Goal: Browse casually: Explore the website without a specific task or goal

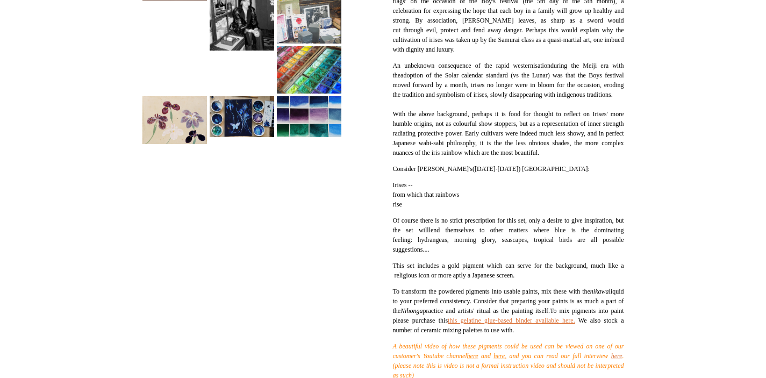
scroll to position [349, 0]
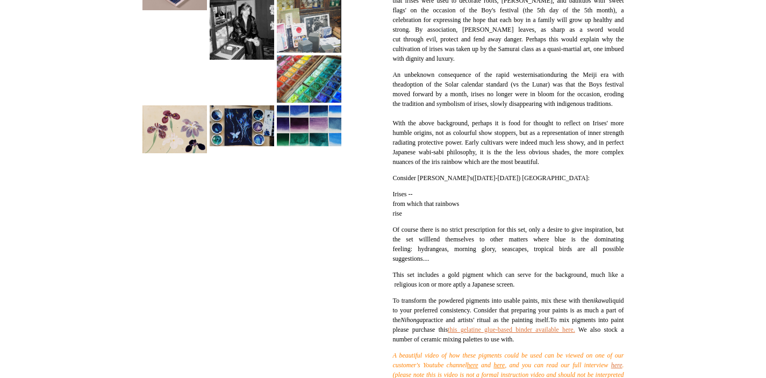
click at [193, 143] on img at bounding box center [174, 129] width 64 height 48
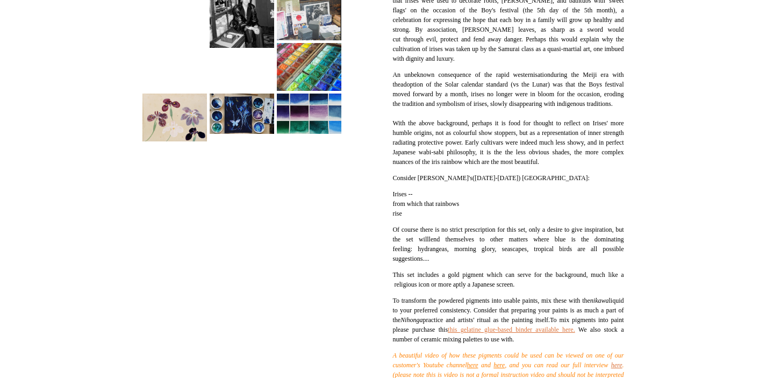
scroll to position [336, 0]
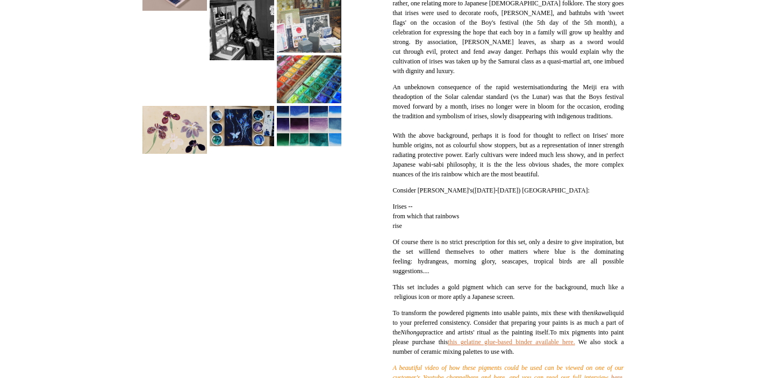
click at [204, 137] on img at bounding box center [174, 130] width 64 height 48
click at [249, 140] on img at bounding box center [242, 126] width 64 height 40
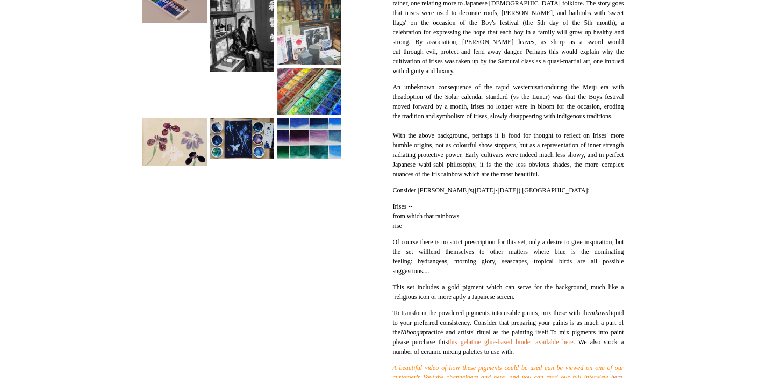
scroll to position [349, 0]
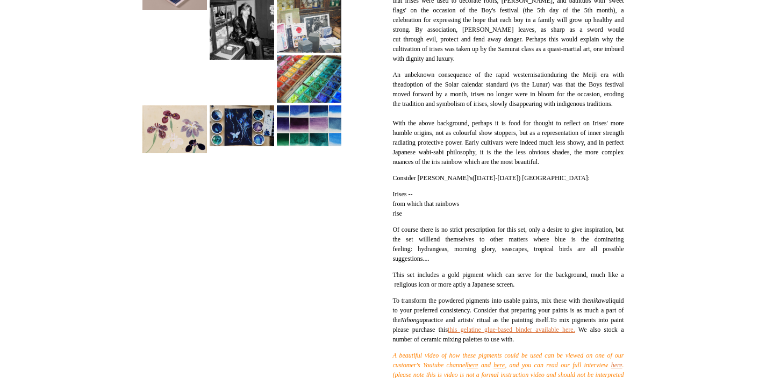
click at [231, 133] on img at bounding box center [242, 125] width 64 height 40
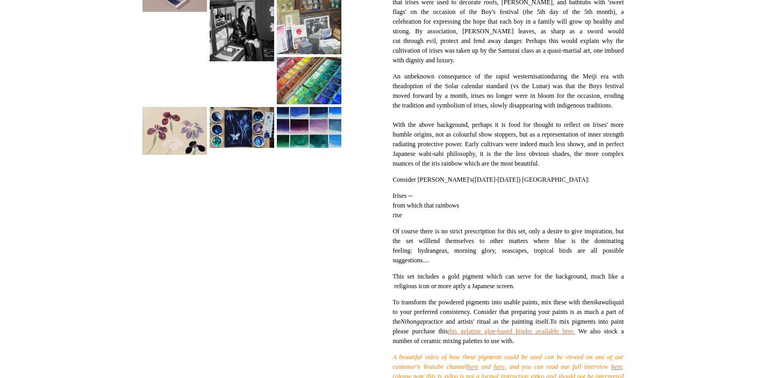
scroll to position [0, 0]
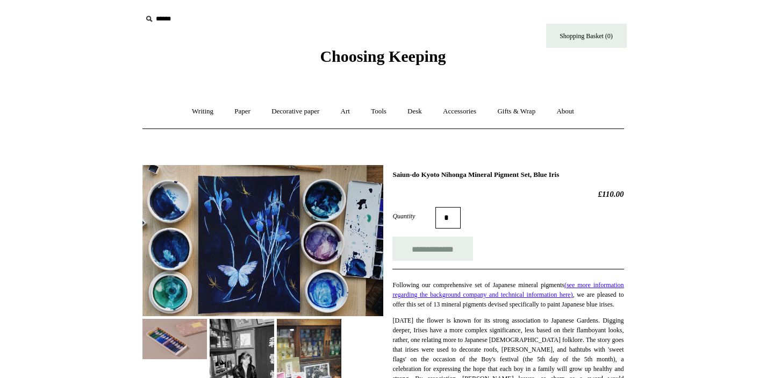
click at [362, 52] on span "Choosing Keeping" at bounding box center [383, 56] width 126 height 18
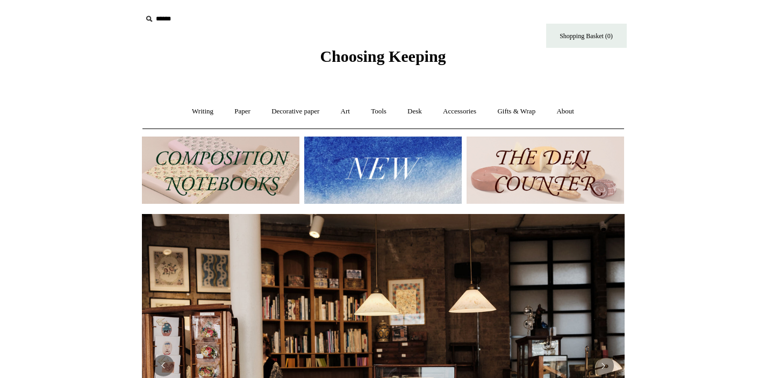
click at [542, 183] on img at bounding box center [544, 170] width 157 height 67
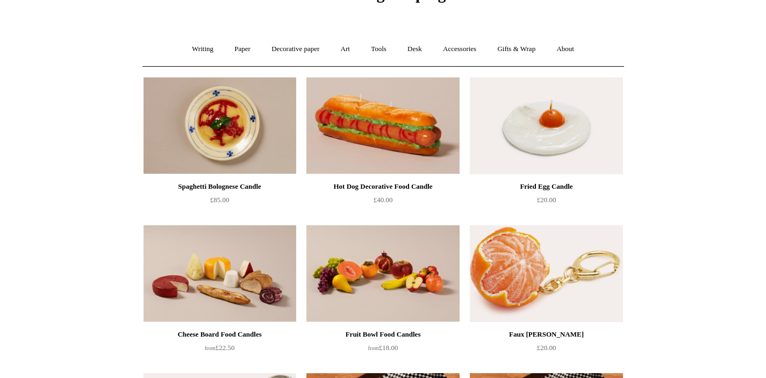
scroll to position [115, 0]
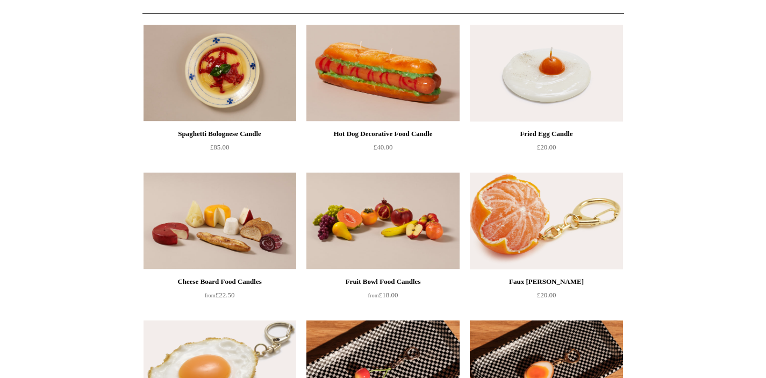
click at [523, 243] on img at bounding box center [546, 221] width 153 height 97
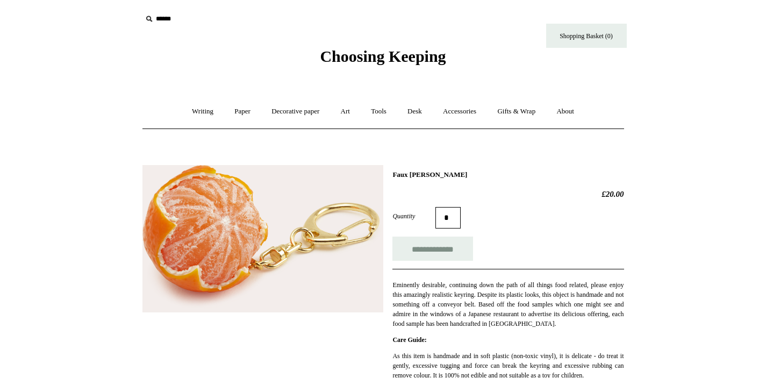
click at [219, 242] on img at bounding box center [262, 238] width 241 height 147
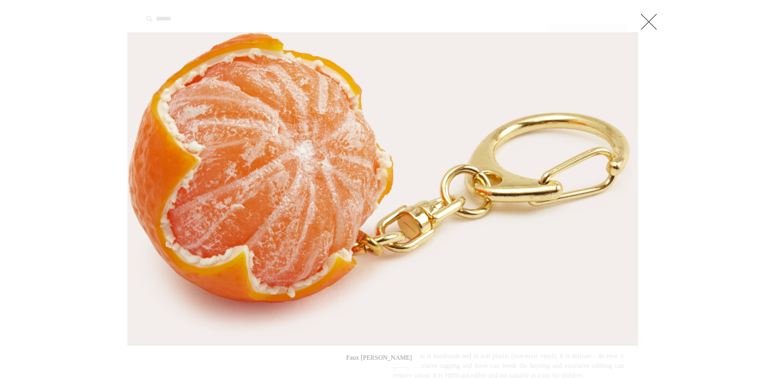
click at [651, 26] on link at bounding box center [648, 21] width 21 height 21
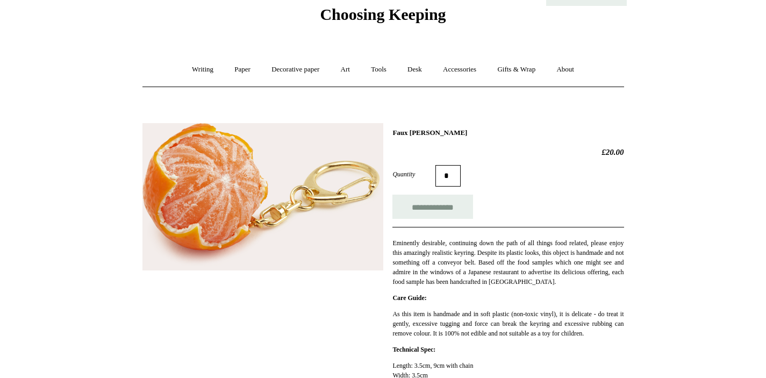
scroll to position [43, 0]
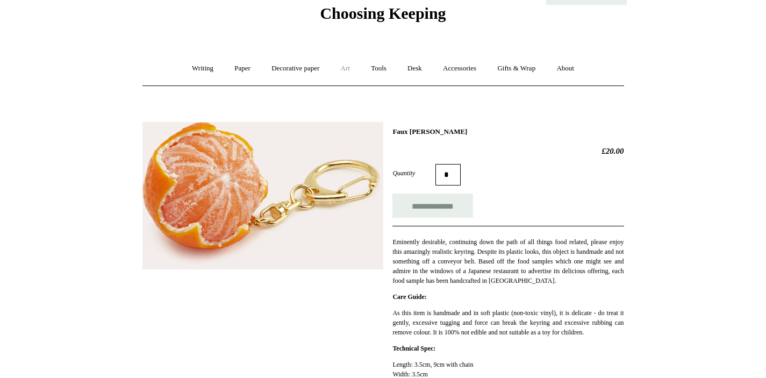
click at [343, 70] on link "Art +" at bounding box center [345, 68] width 28 height 28
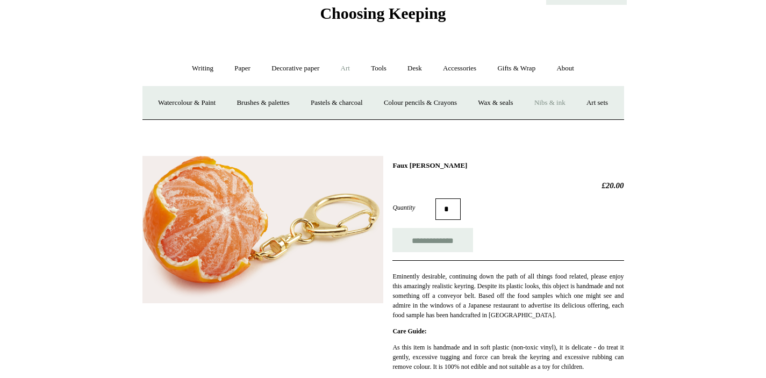
click at [575, 106] on link "Nibs & ink" at bounding box center [550, 103] width 51 height 28
